Goal: Navigation & Orientation: Find specific page/section

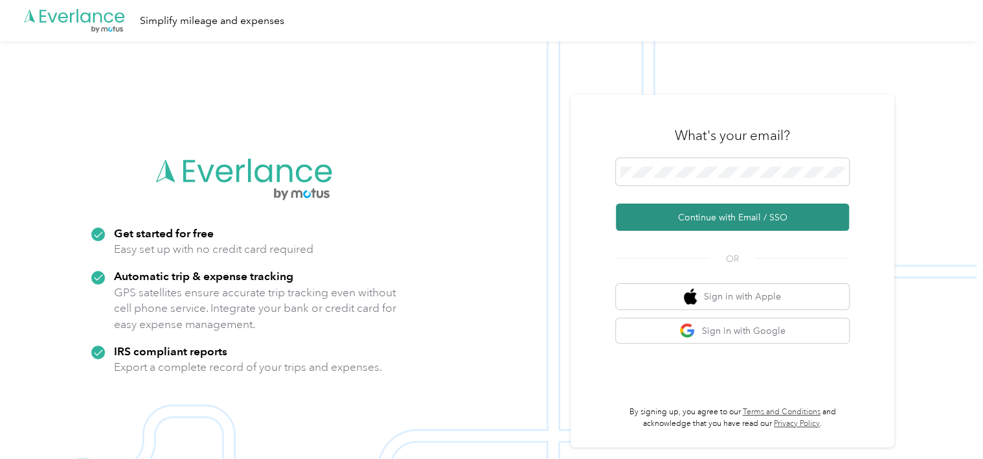
click at [700, 218] on button "Continue with Email / SSO" at bounding box center [732, 216] width 233 height 27
click at [700, 219] on button "Continue with Email / SSO" at bounding box center [732, 216] width 233 height 27
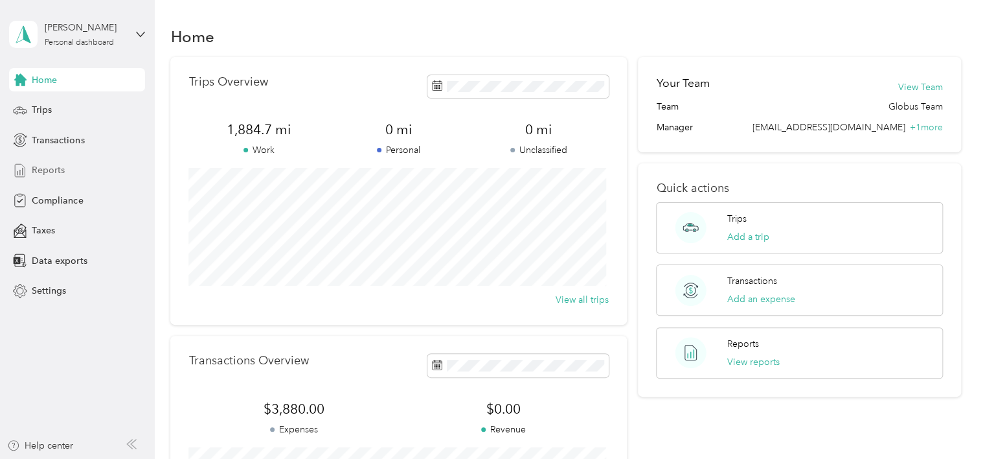
click at [43, 171] on span "Reports" at bounding box center [48, 170] width 33 height 14
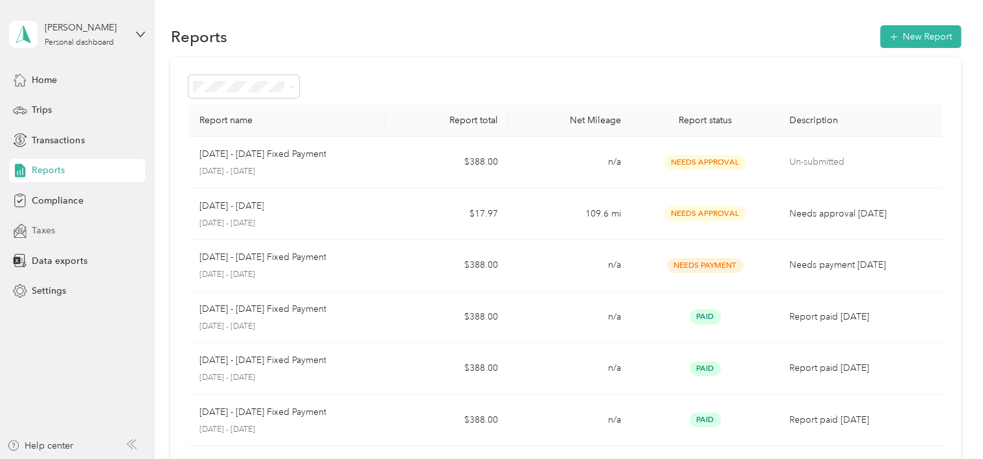
click at [32, 229] on span "Taxes" at bounding box center [43, 230] width 23 height 14
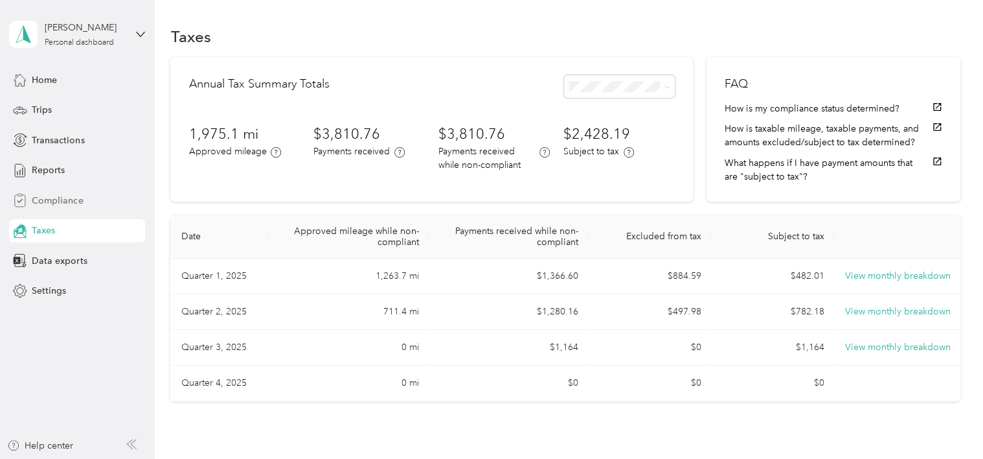
click at [41, 200] on span "Compliance" at bounding box center [57, 201] width 51 height 14
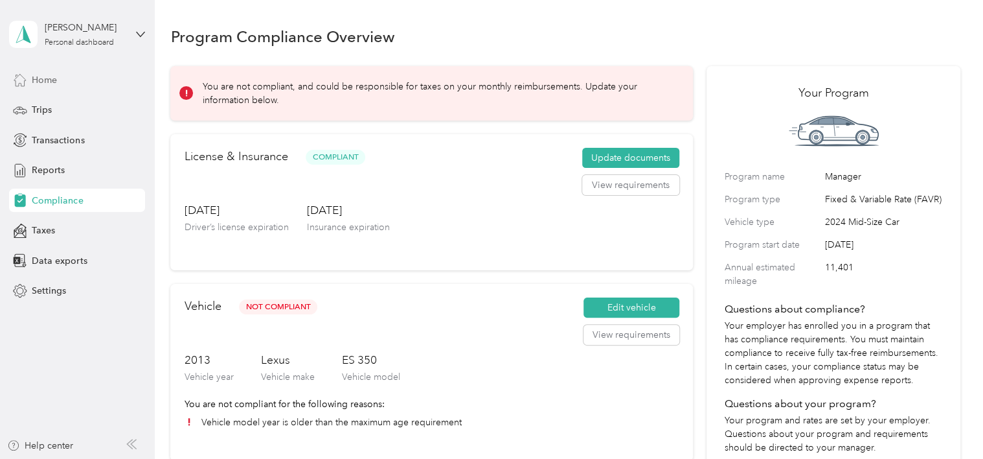
click at [43, 76] on span "Home" at bounding box center [44, 80] width 25 height 14
